Goal: Check status: Check status

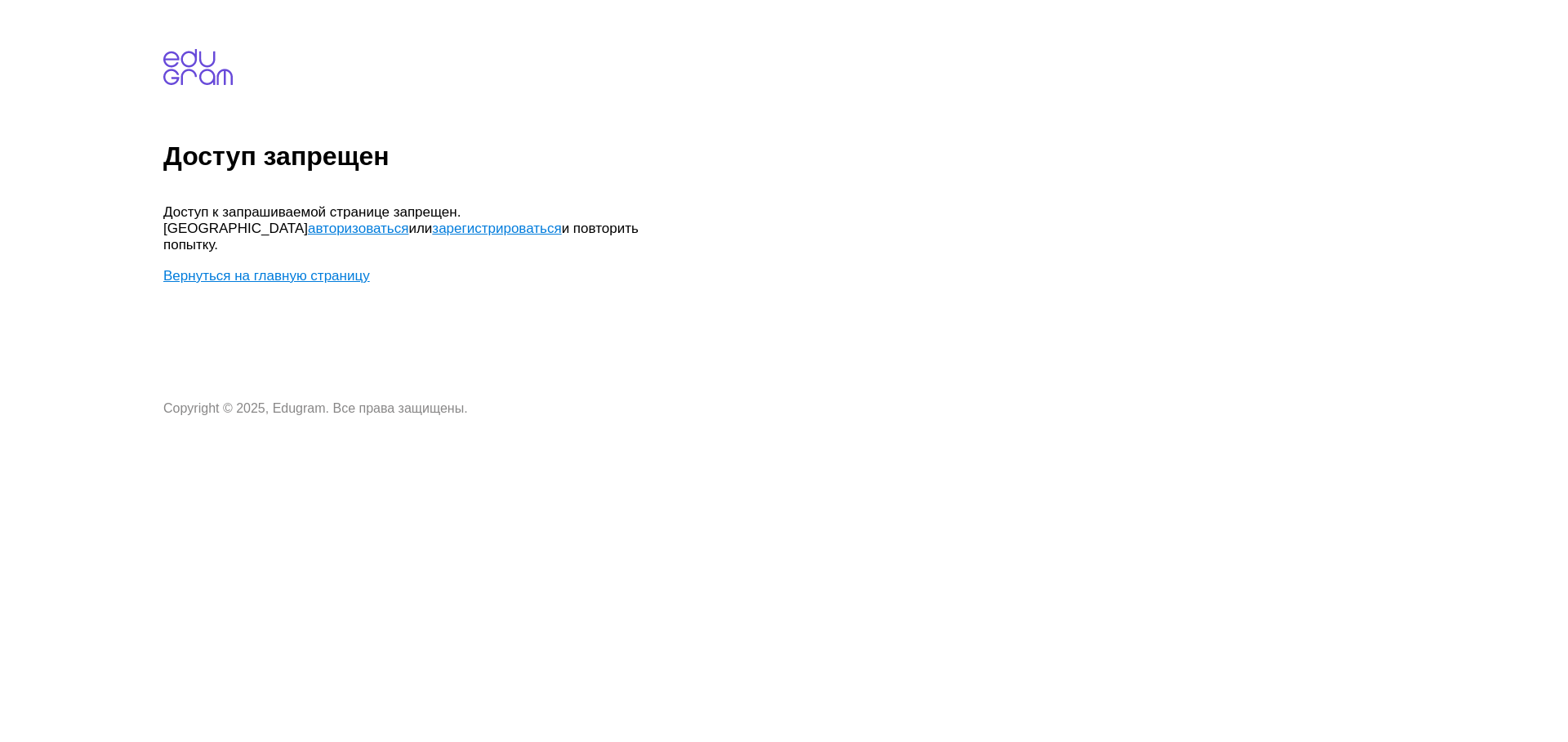
click at [408, 221] on link "авторизоваться" at bounding box center [358, 229] width 101 height 16
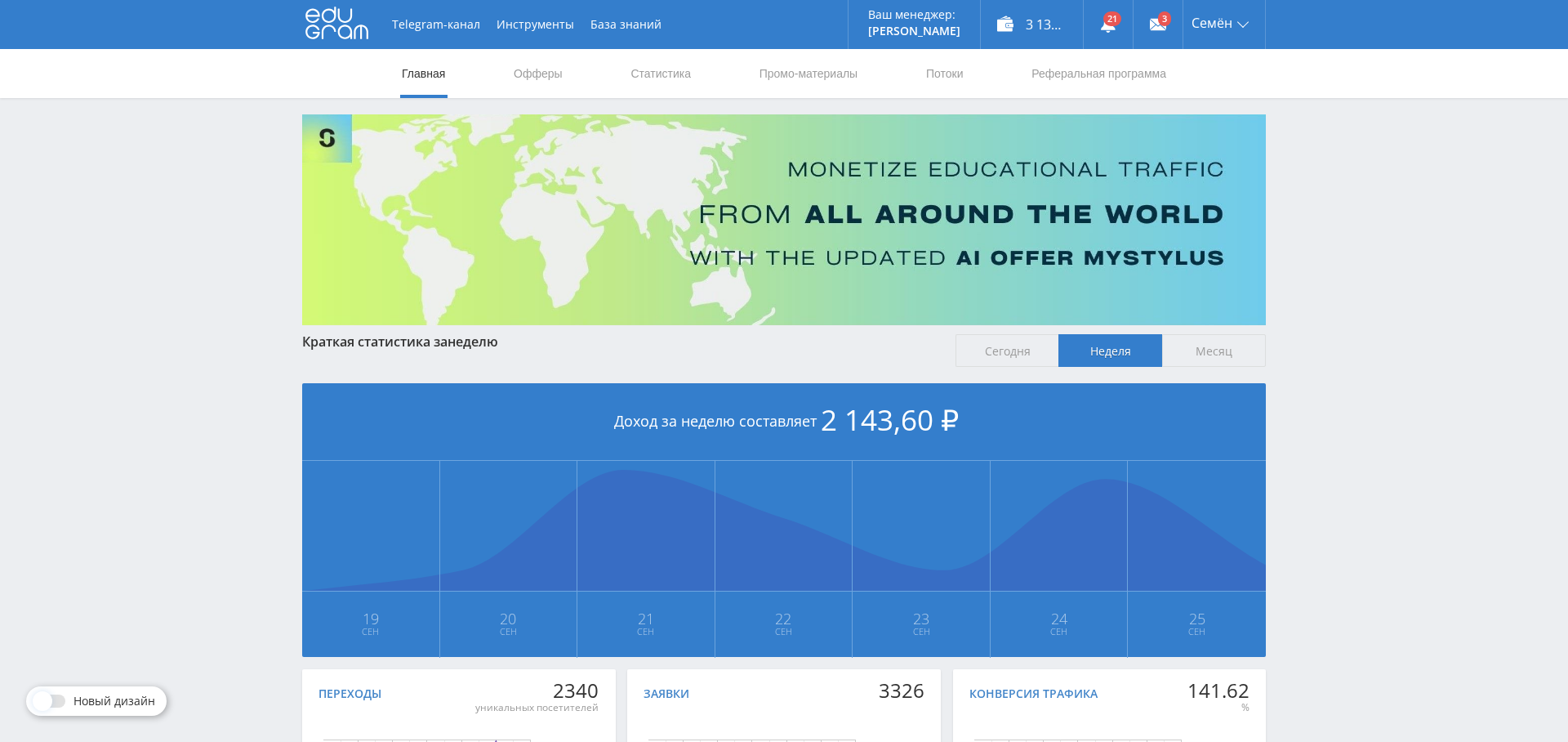
click at [700, 71] on nav "Главная Офферы Статистика Промо-материалы Потоки Реферальная программа" at bounding box center [784, 74] width 768 height 49
click at [674, 72] on link "Статистика" at bounding box center [661, 74] width 64 height 49
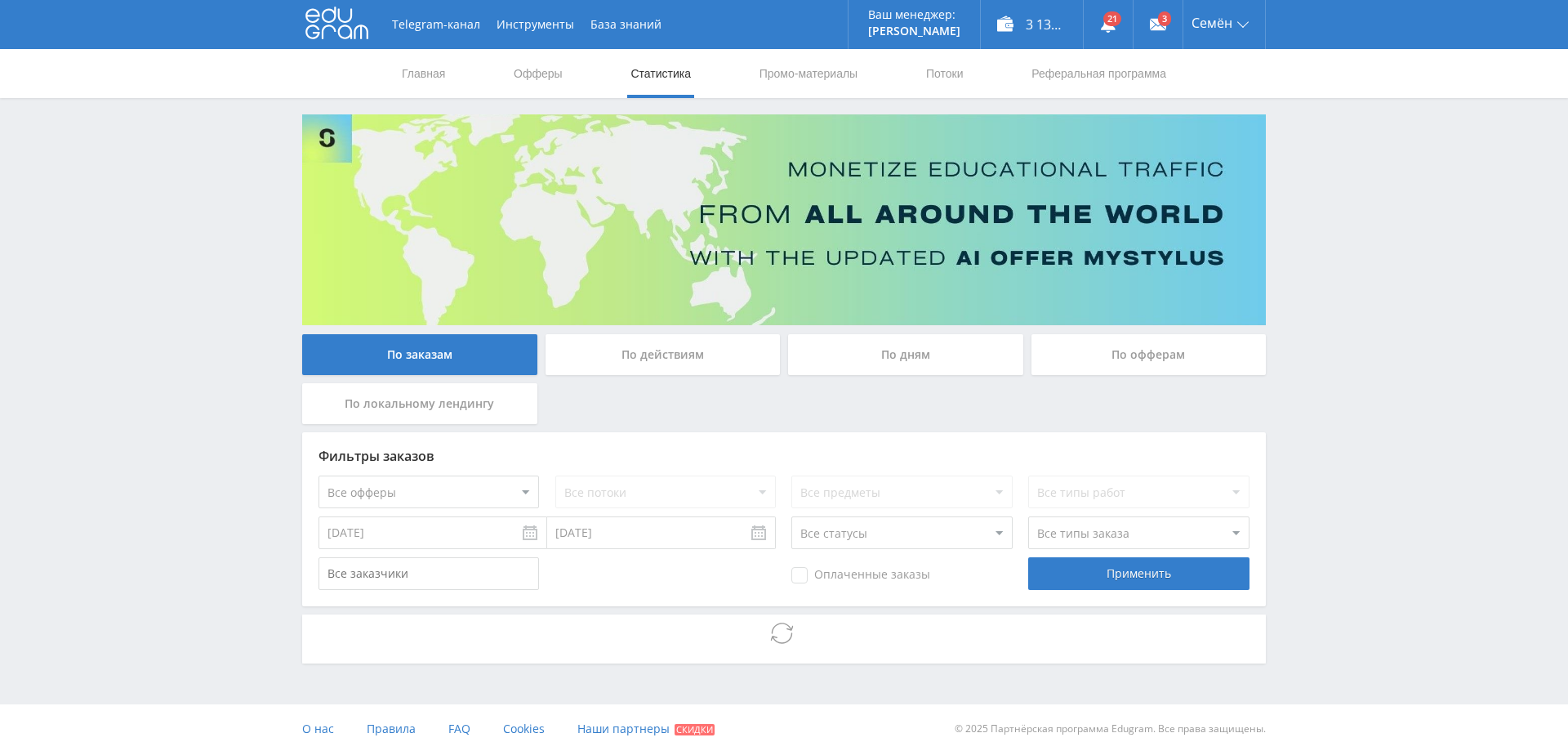
click at [461, 488] on select "Все офферы MyStylus MyStylus - Revshare Кампус AI Studybay Автор24 Studybay Bra…" at bounding box center [429, 491] width 221 height 33
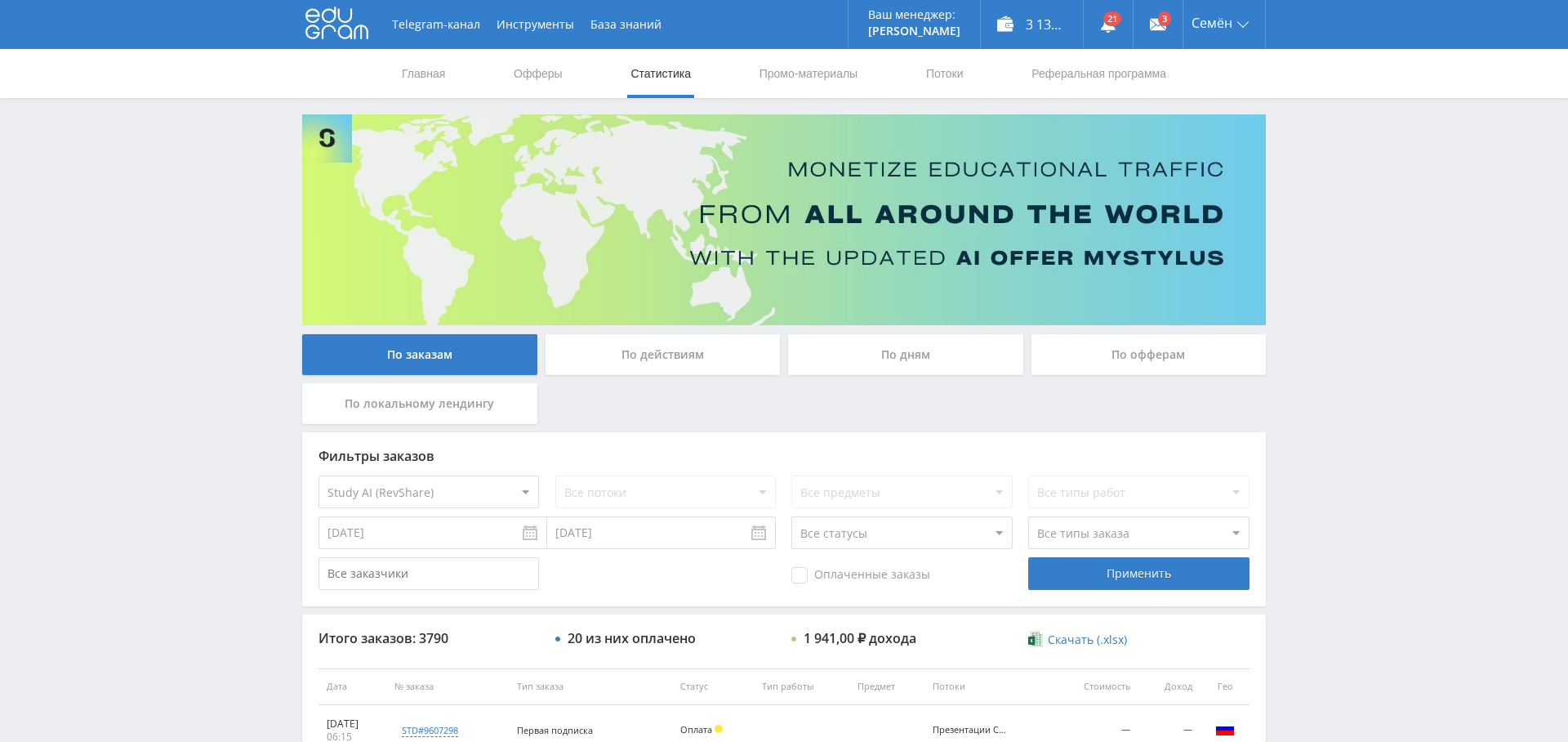
select select "376"
drag, startPoint x: 835, startPoint y: 566, endPoint x: 820, endPoint y: 583, distance: 22.7
click at [831, 573] on span "Оплаченные заказы" at bounding box center [861, 575] width 139 height 17
click at [0, 0] on input "Оплаченные заказы" at bounding box center [0, 0] width 0 height 0
click at [1174, 577] on div "Применить" at bounding box center [1139, 573] width 221 height 33
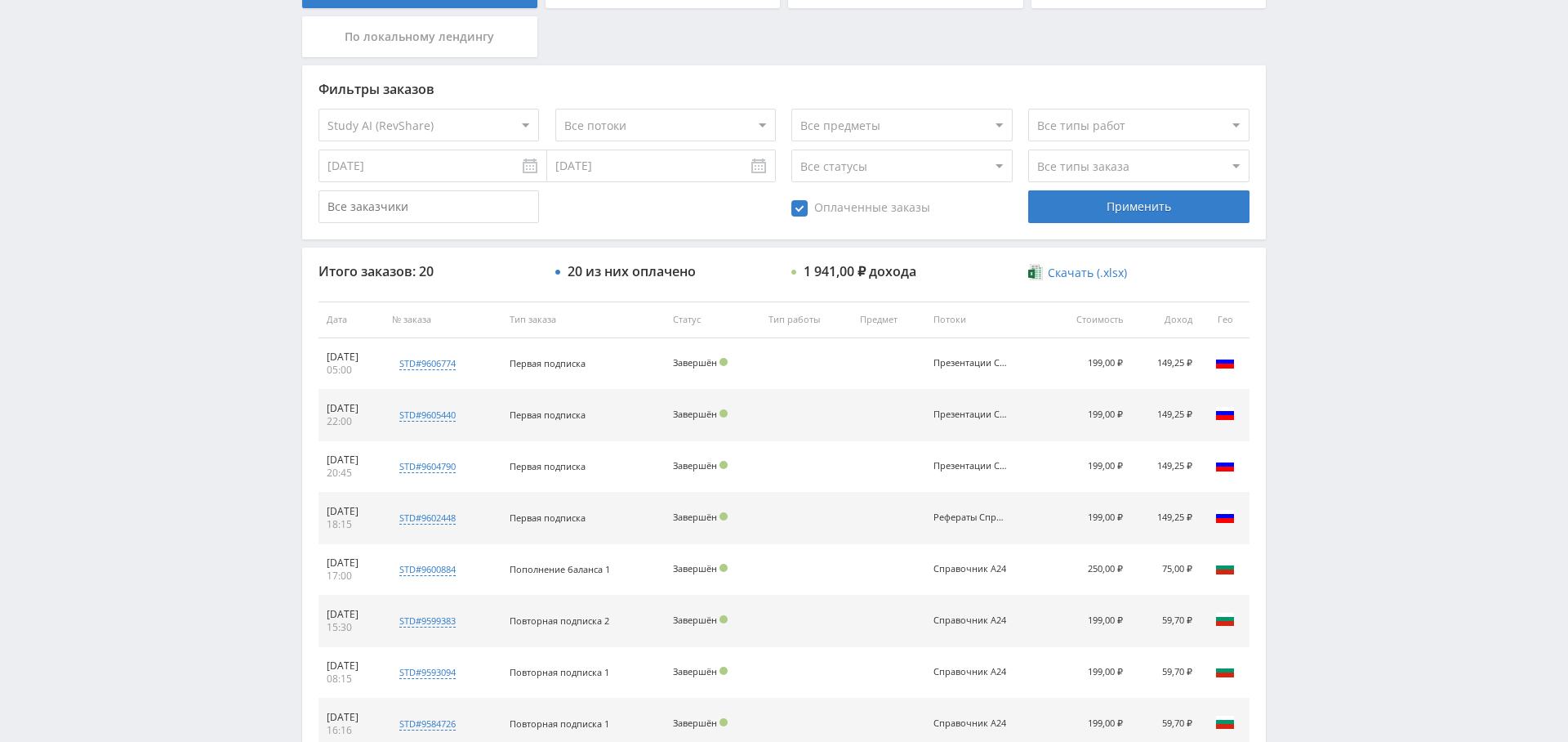
scroll to position [423, 0]
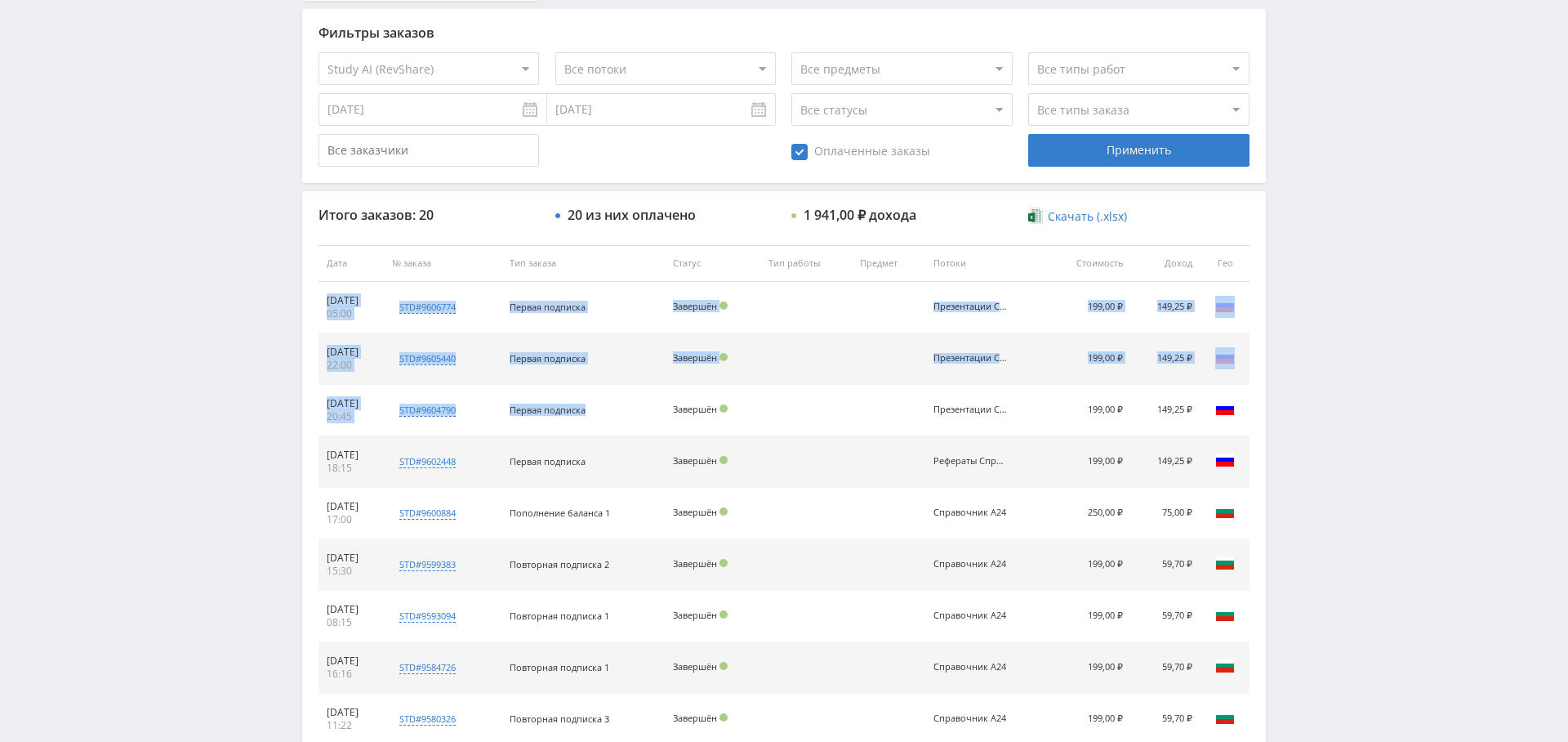
drag, startPoint x: 640, startPoint y: 408, endPoint x: 321, endPoint y: 294, distance: 338.8
click at [321, 294] on tbody "25.09.2025 05:00 std#9606774 Заказчик 3198667855 Первая подписка Завершён Презе…" at bounding box center [784, 540] width 931 height 515
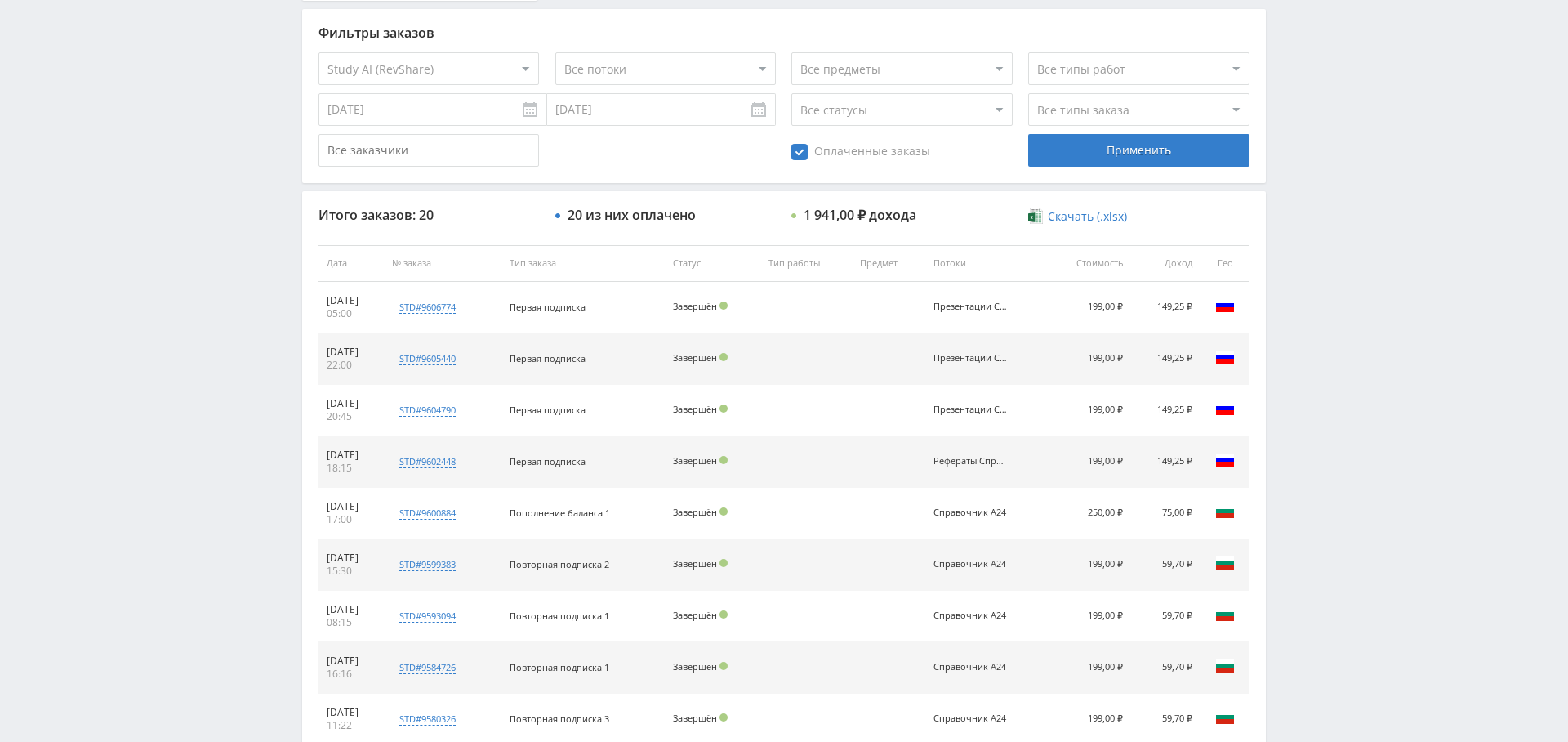
drag, startPoint x: 1016, startPoint y: 451, endPoint x: 1016, endPoint y: 399, distance: 52.0
click at [1016, 451] on td "Рефераты Справочник" at bounding box center [985, 462] width 121 height 51
drag, startPoint x: 1016, startPoint y: 455, endPoint x: 948, endPoint y: 426, distance: 73.9
click at [923, 450] on tr "24.09.2025 18:15 std#9602448 Заказчик 757250998 Первая подписка Завершён Рефера…" at bounding box center [784, 462] width 931 height 51
drag, startPoint x: 967, startPoint y: 396, endPoint x: 864, endPoint y: 293, distance: 145.7
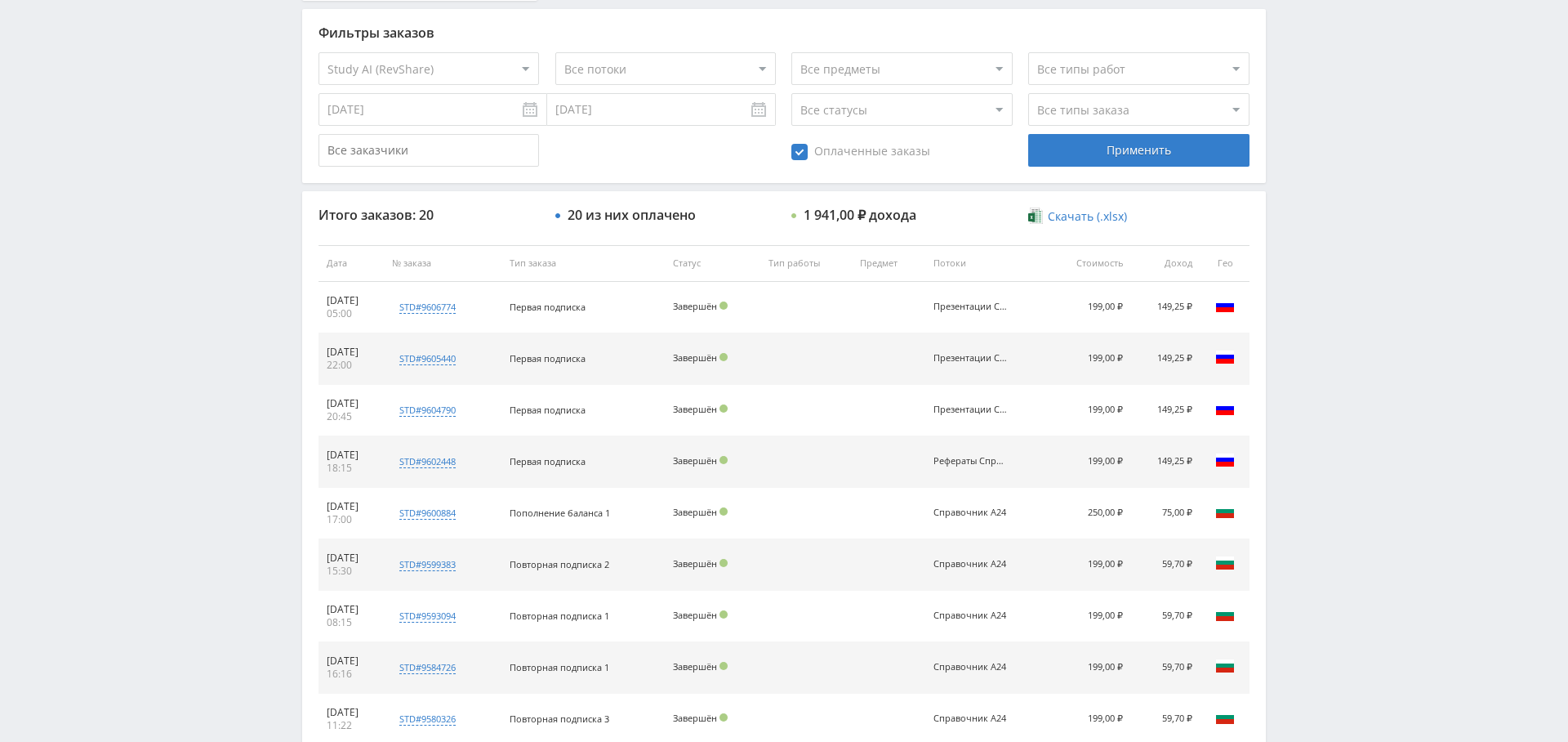
click at [864, 293] on tbody "25.09.2025 05:00 std#9606774 Заказчик 3198667855 Первая подписка Завершён Презе…" at bounding box center [784, 540] width 931 height 515
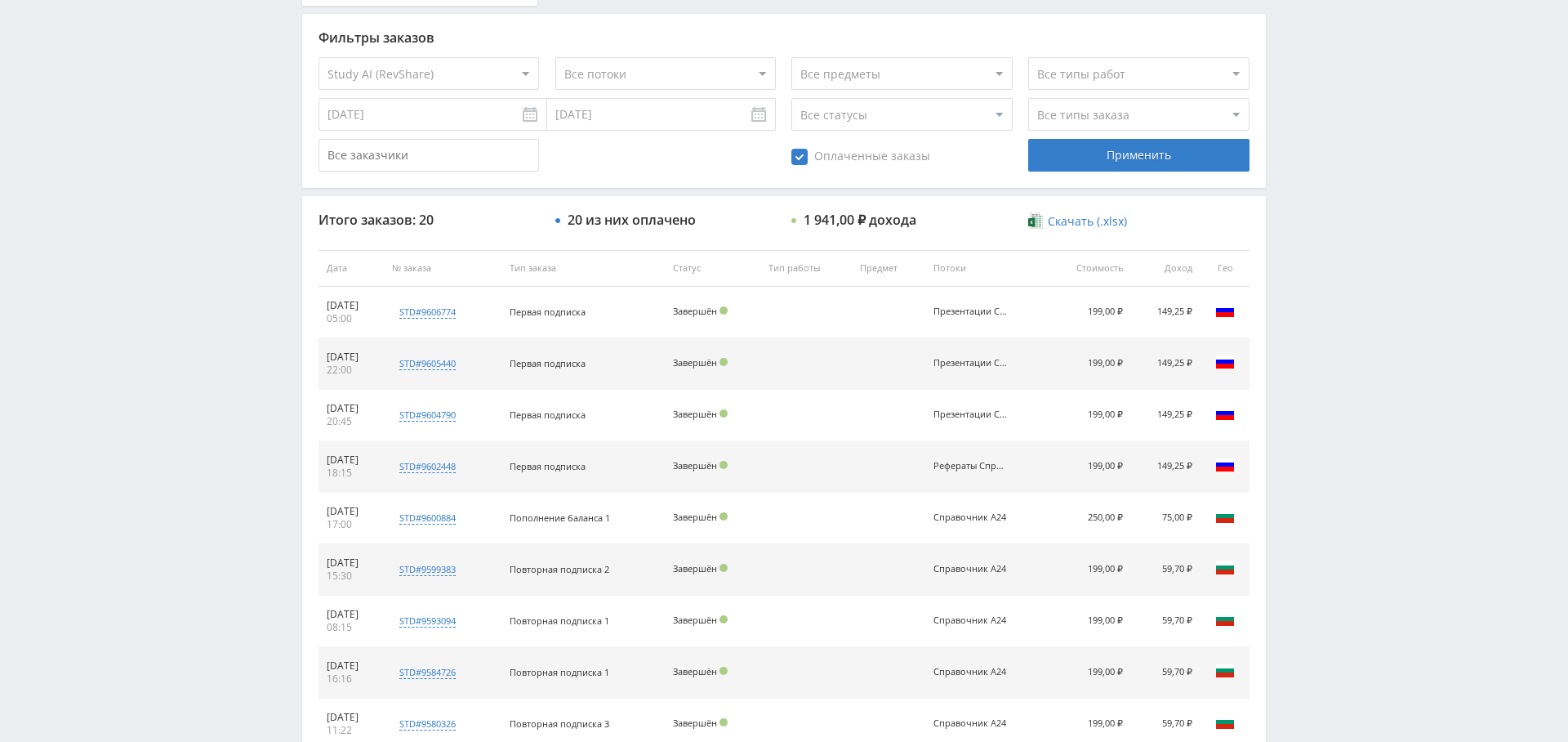
scroll to position [0, 0]
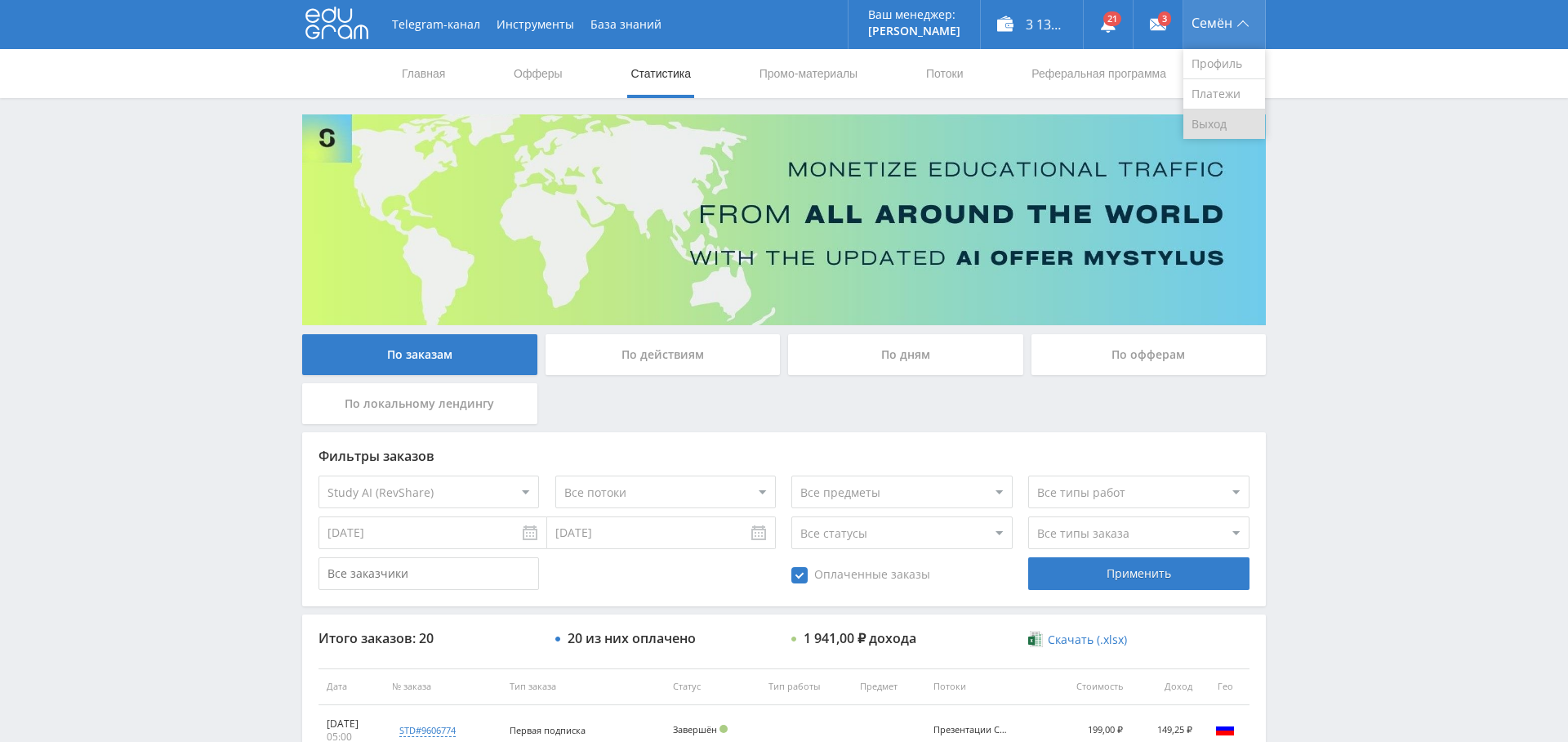
click at [1221, 127] on link "Выход" at bounding box center [1224, 124] width 82 height 30
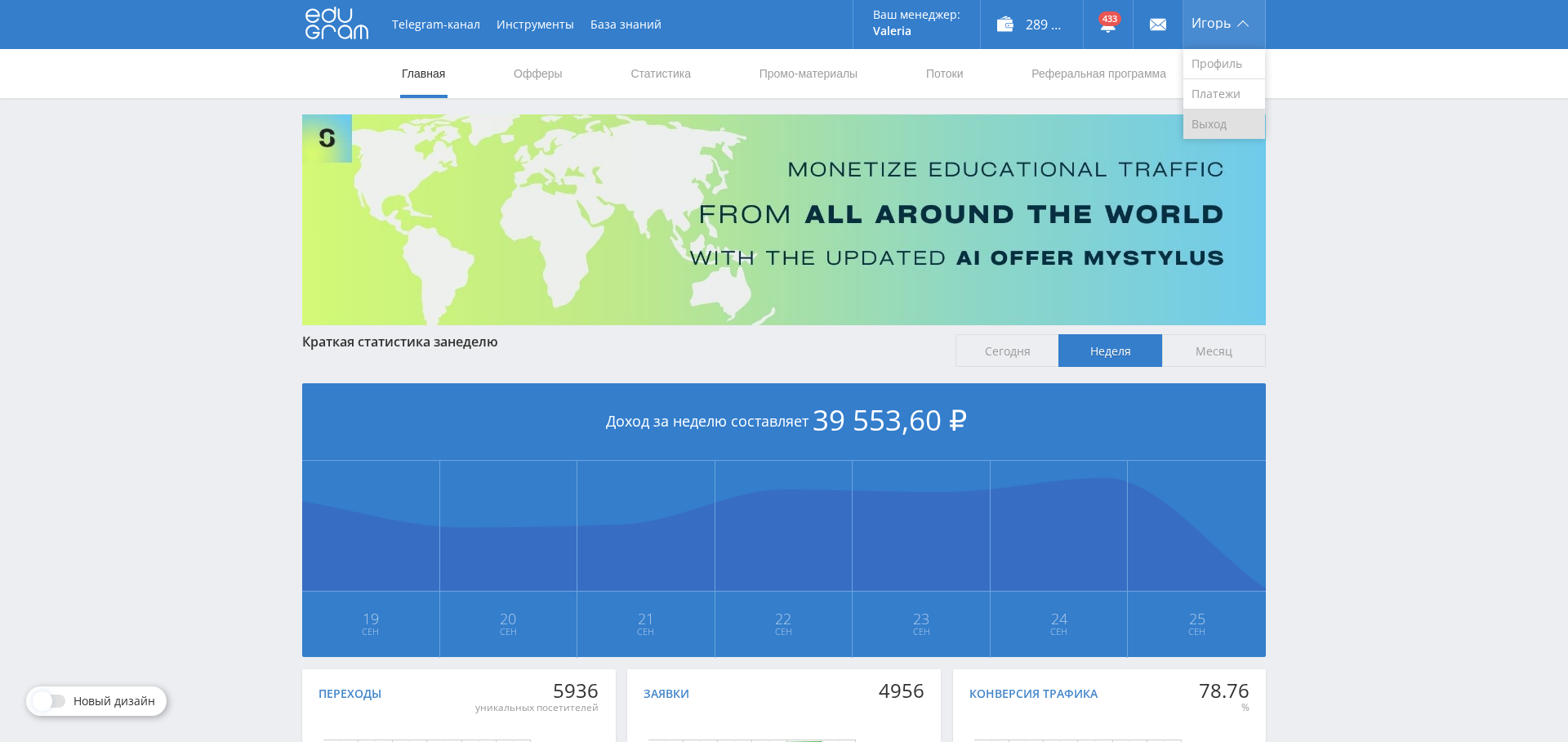
click at [1216, 122] on link "Выход" at bounding box center [1224, 124] width 82 height 30
